Goal: Task Accomplishment & Management: Manage account settings

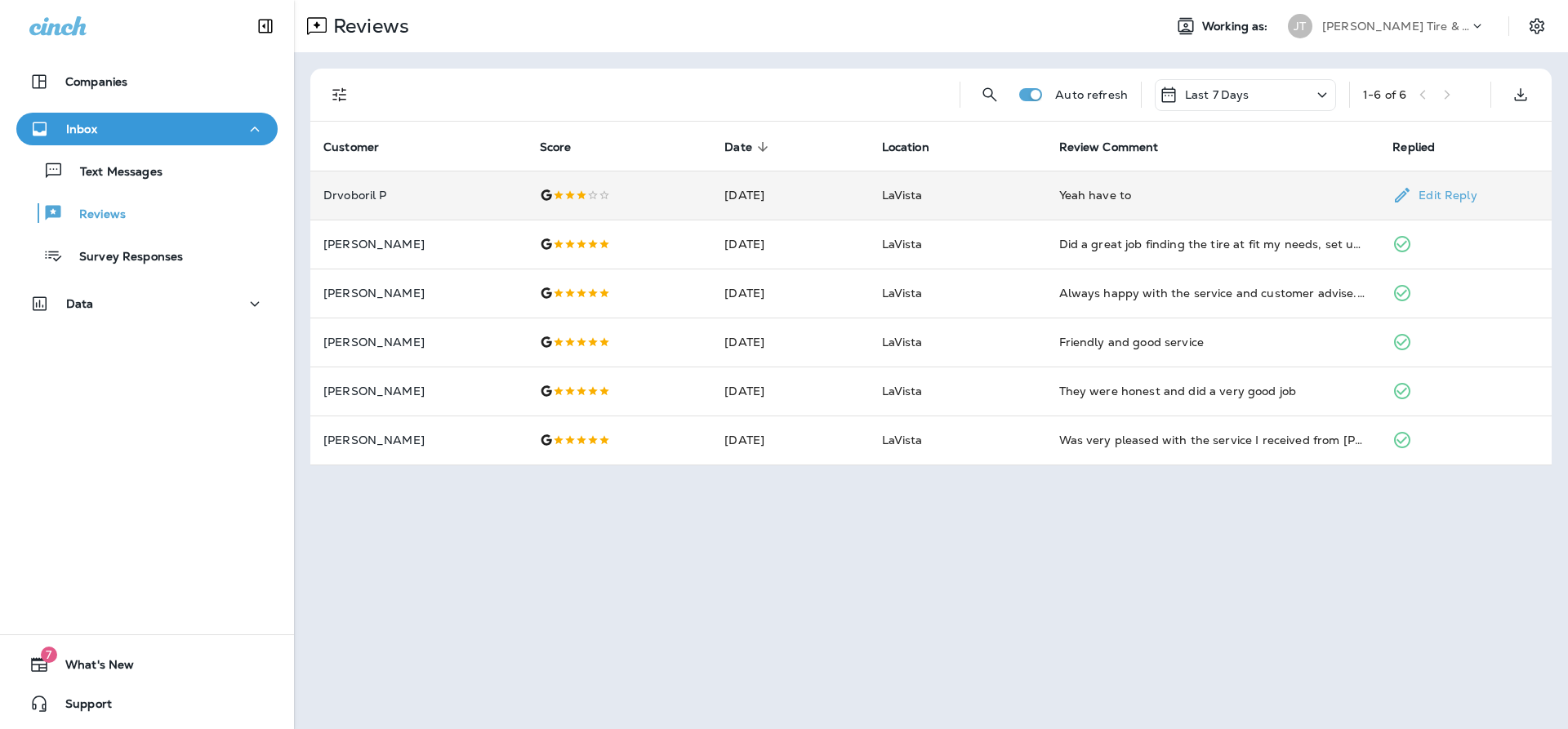
click at [1086, 188] on div "Yeah have to" at bounding box center [1213, 195] width 307 height 16
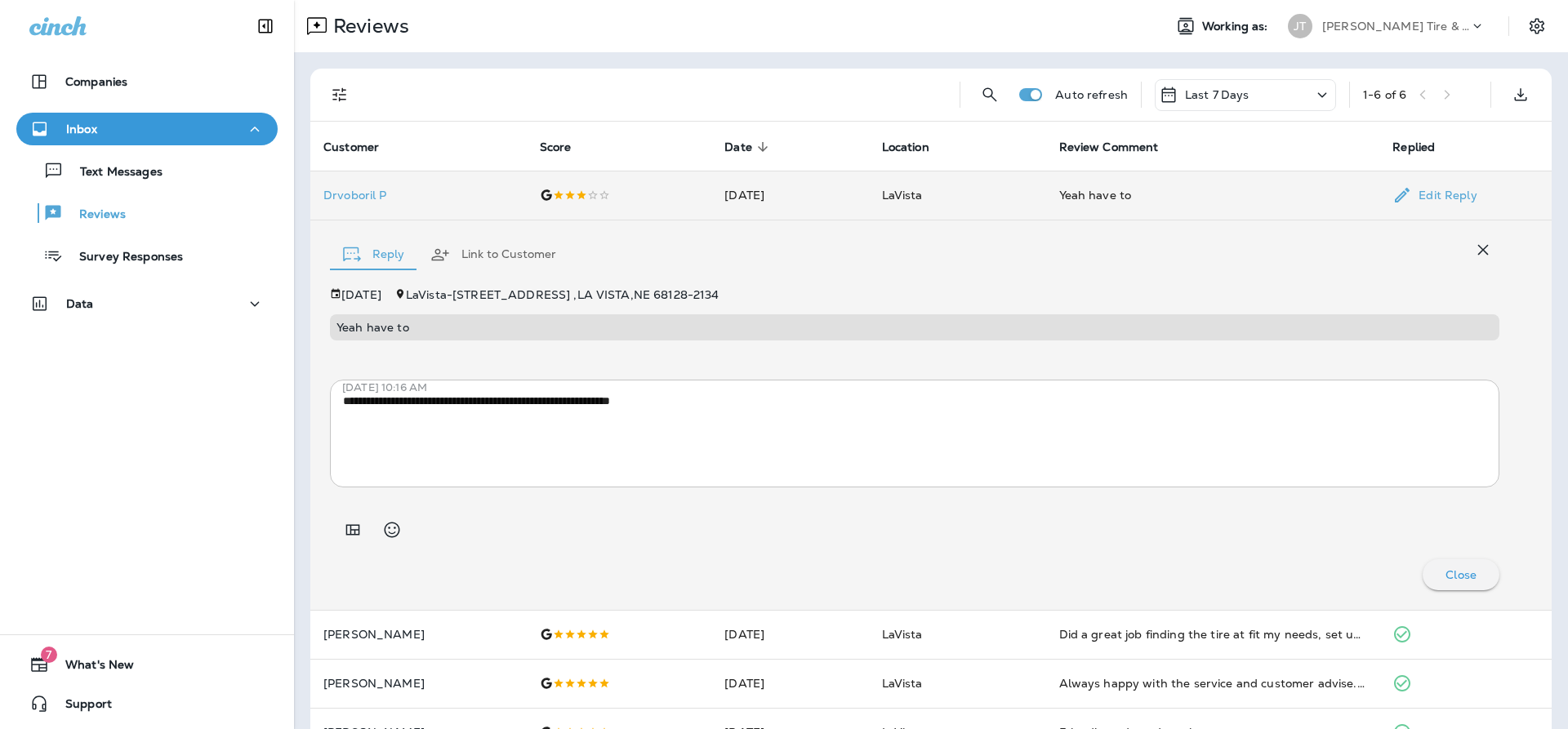
click at [1030, 195] on td "LaVista" at bounding box center [957, 195] width 177 height 49
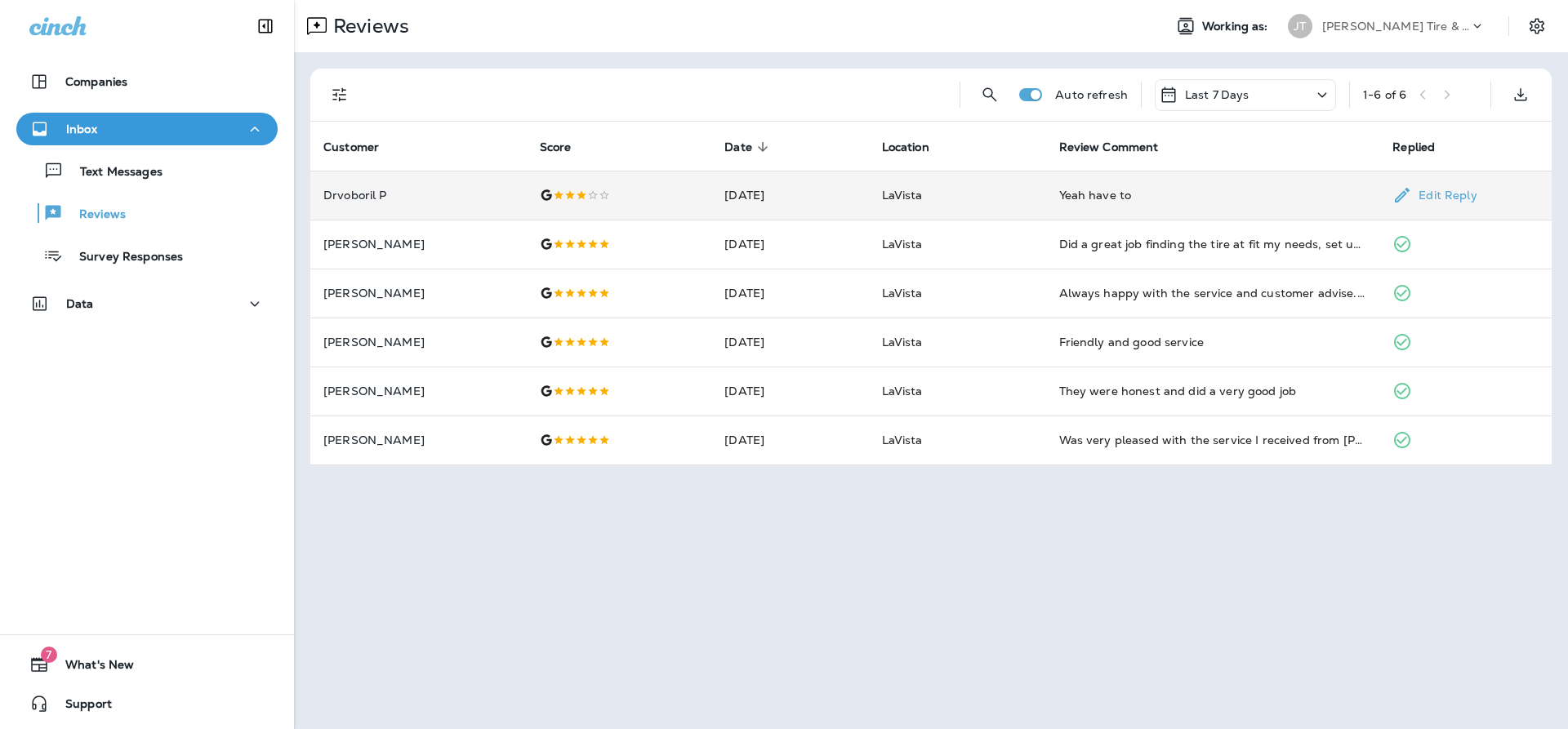
click at [969, 184] on td "LaVista" at bounding box center [957, 195] width 177 height 49
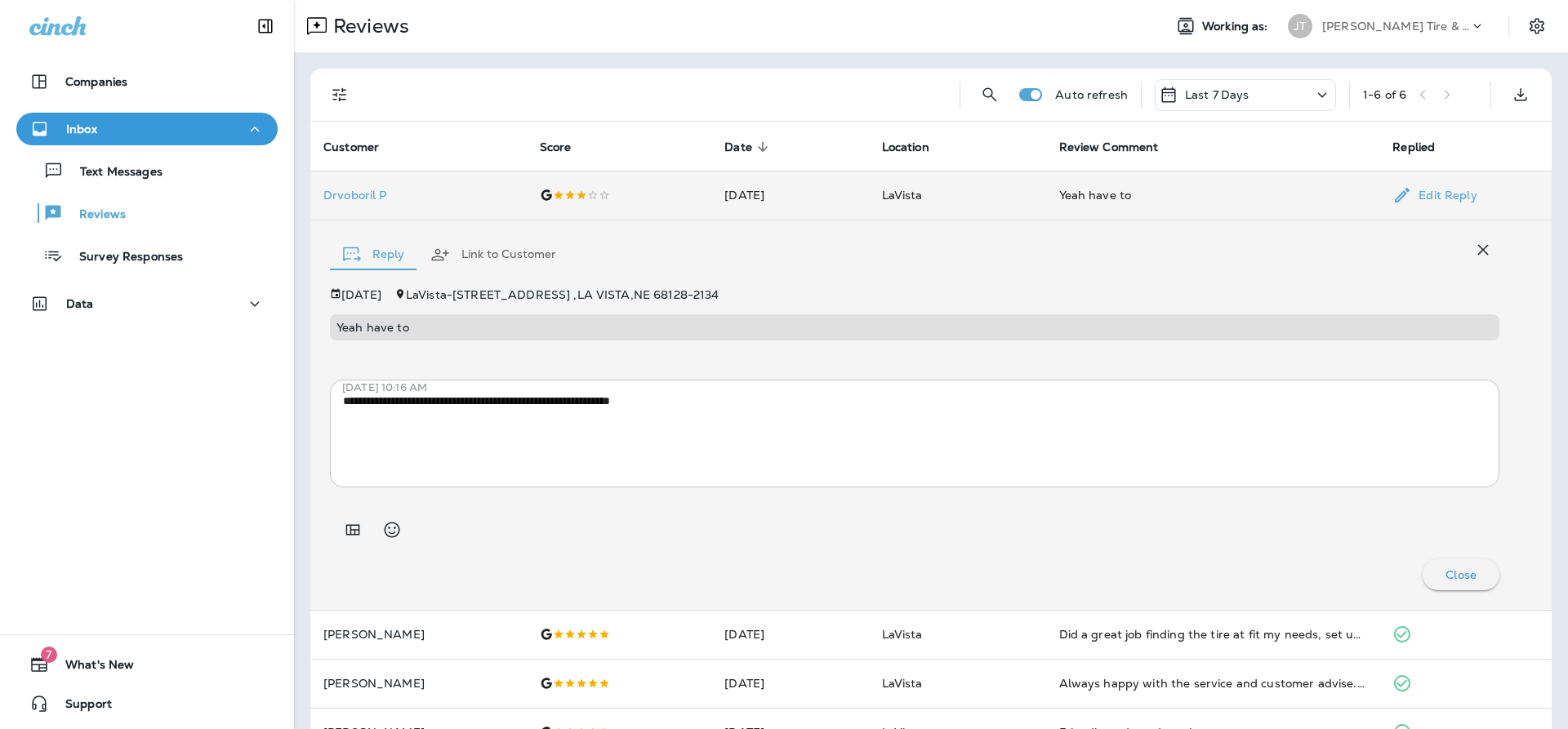
click at [989, 198] on td "LaVista" at bounding box center [957, 195] width 177 height 49
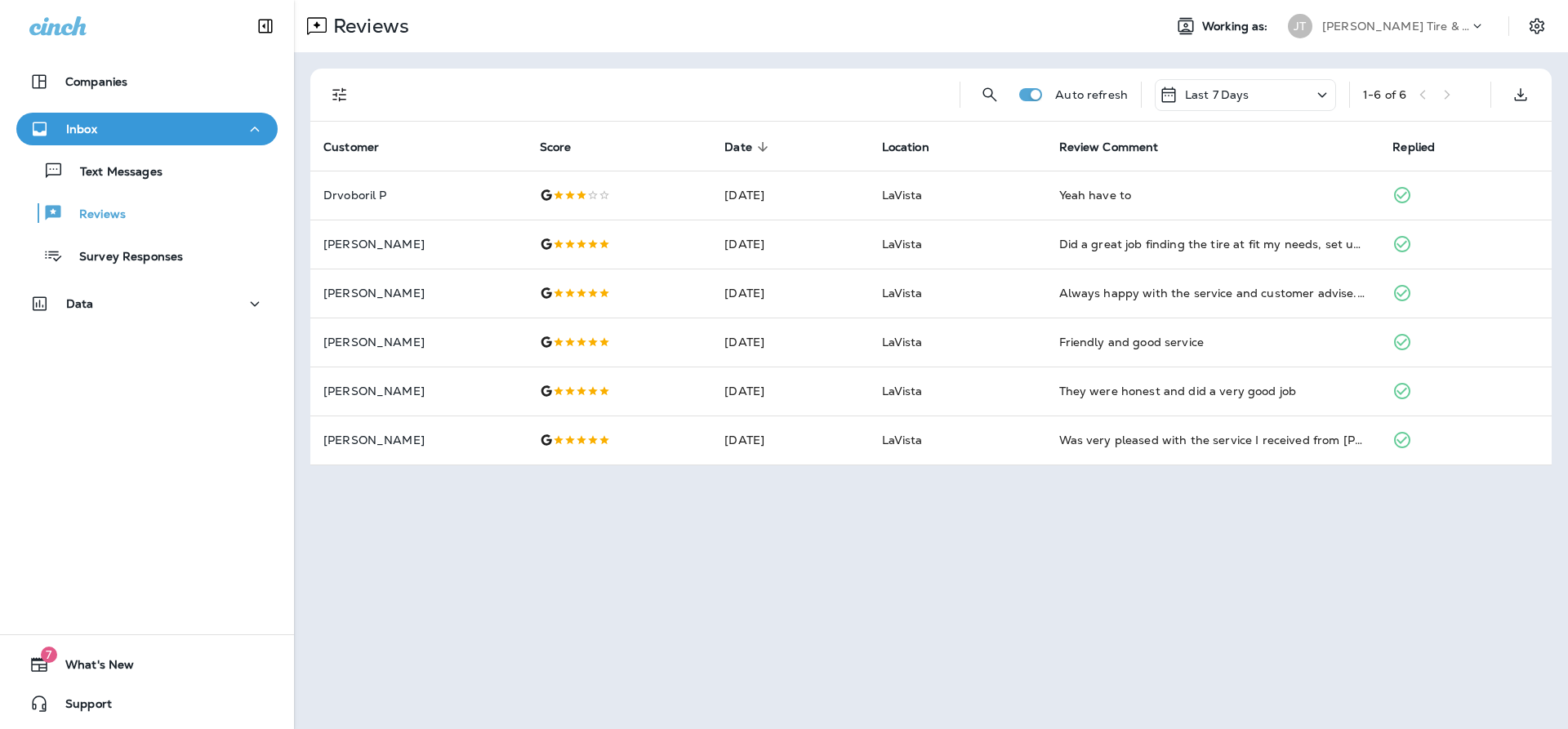
click at [934, 465] on div "Customer Score Date sorted descending Location Review Comment Replied Drvoboril…" at bounding box center [930, 294] width 1241 height 344
click at [598, 71] on div at bounding box center [658, 94] width 578 height 52
